Goal: Task Accomplishment & Management: Manage account settings

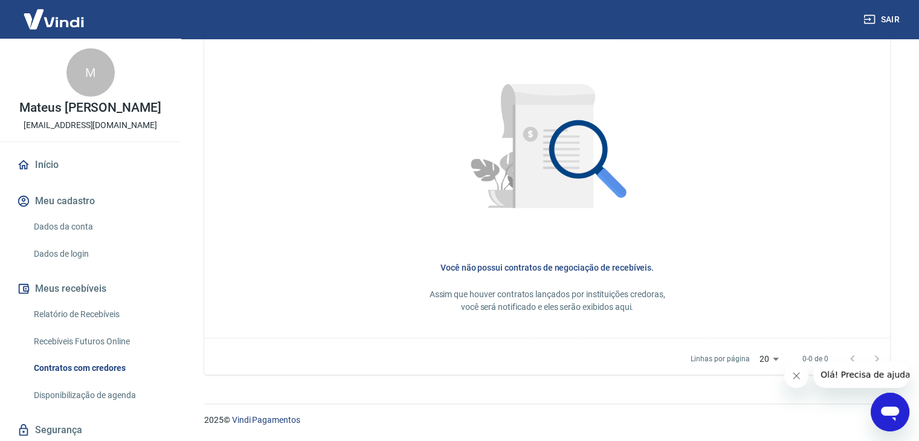
click at [91, 234] on link "Dados da conta" at bounding box center [97, 226] width 137 height 25
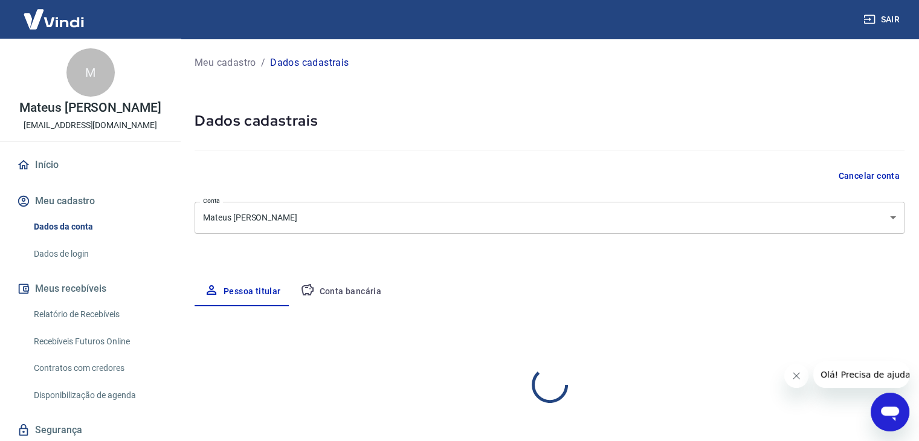
select select "SC"
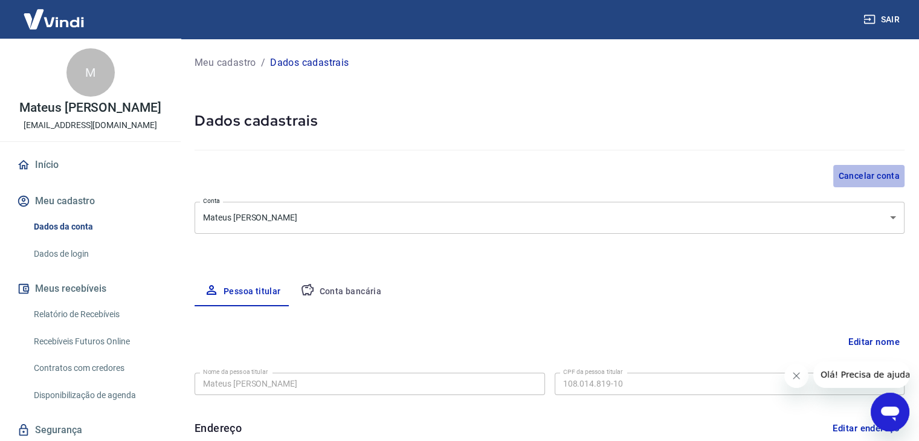
click at [859, 168] on button "Cancelar conta" at bounding box center [868, 176] width 71 height 22
click at [863, 170] on button "Cancelar conta" at bounding box center [868, 176] width 71 height 22
